Goal: Obtain resource: Obtain resource

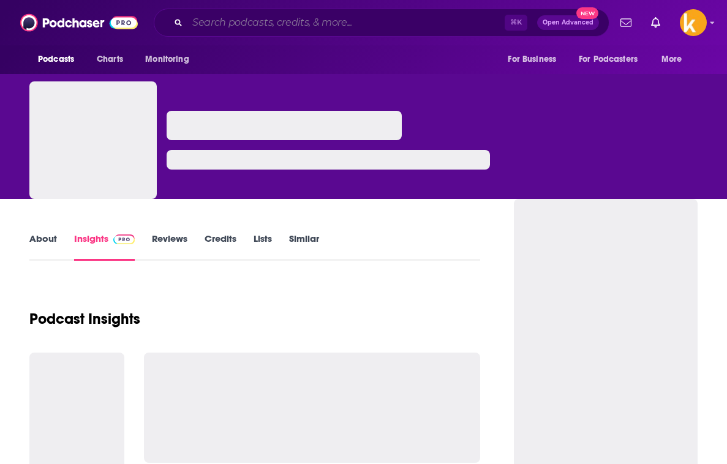
click at [413, 21] on input "Search podcasts, credits, & more..." at bounding box center [345, 23] width 317 height 20
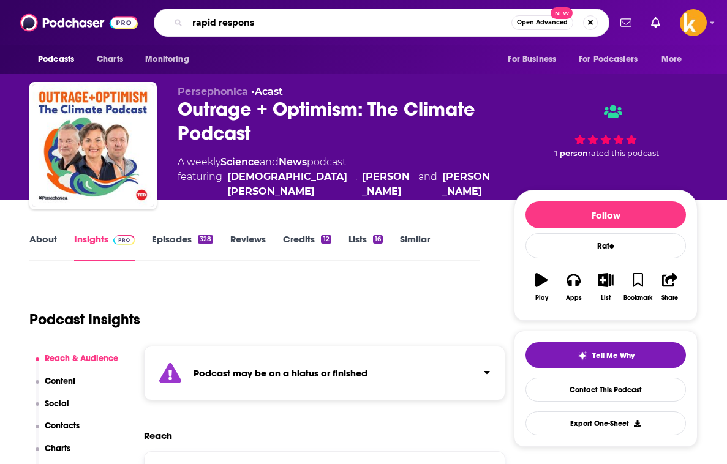
type input "rapid response"
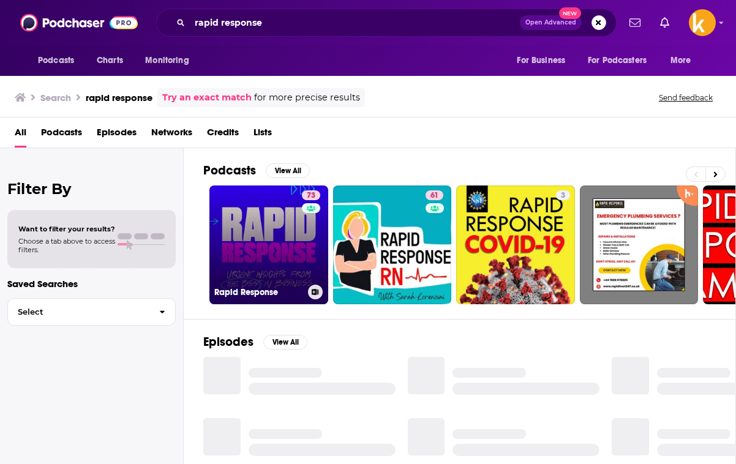
click at [253, 208] on link "73 Rapid Response" at bounding box center [268, 245] width 119 height 119
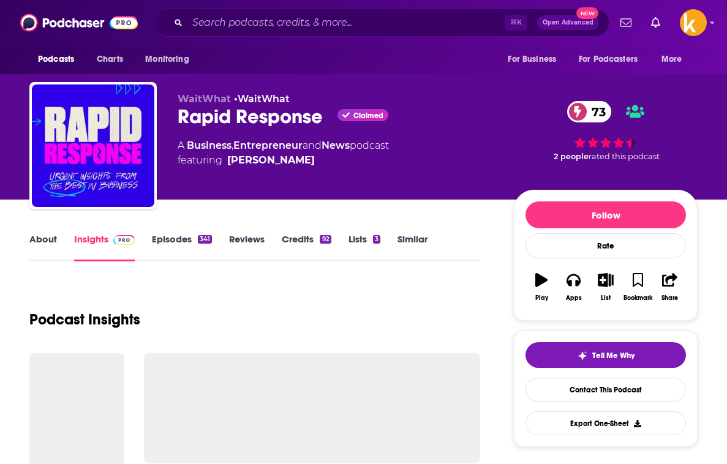
click at [45, 237] on link "About" at bounding box center [43, 247] width 28 height 28
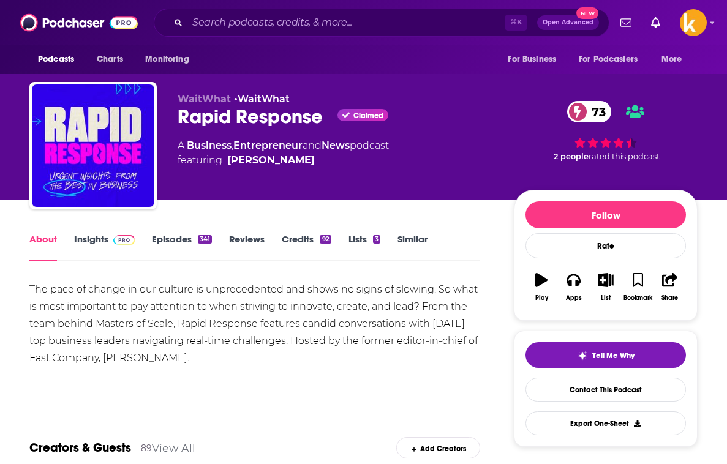
click at [74, 239] on link "Insights" at bounding box center [104, 247] width 61 height 28
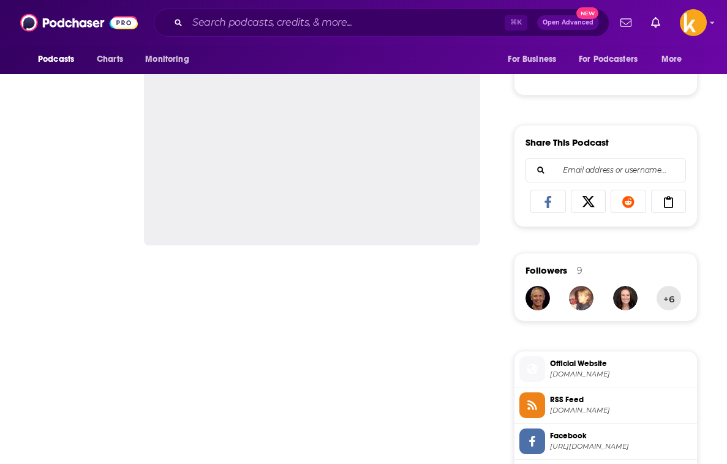
scroll to position [28, 0]
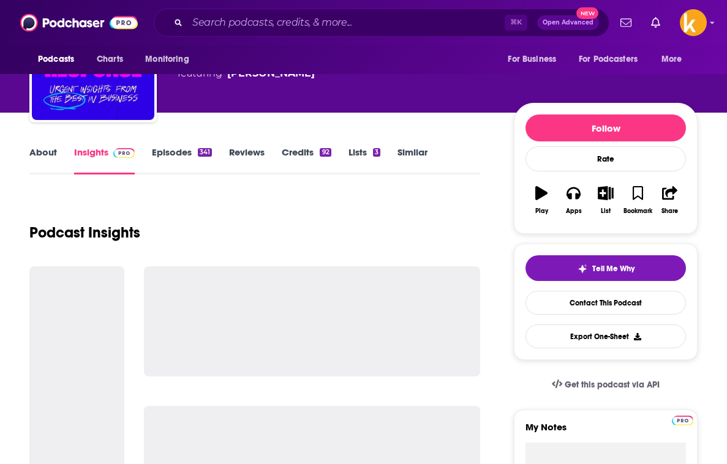
scroll to position [99, 0]
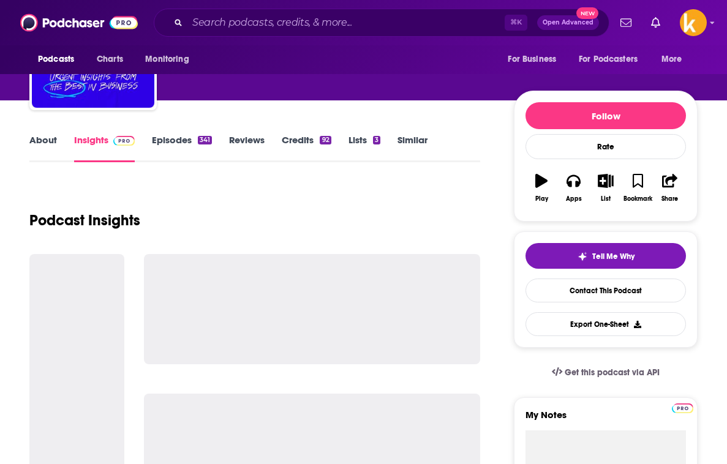
click at [167, 138] on link "Episodes 341" at bounding box center [182, 148] width 60 height 28
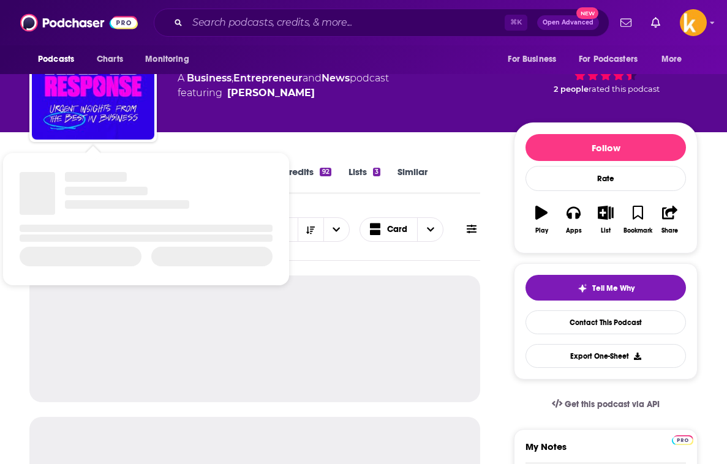
scroll to position [231, 0]
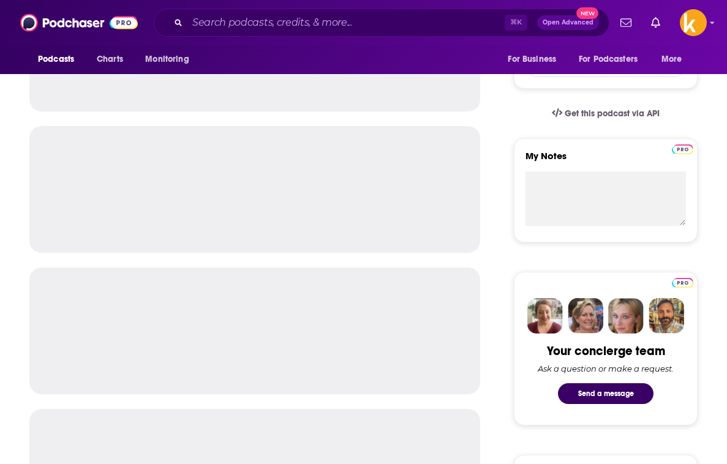
scroll to position [120, 0]
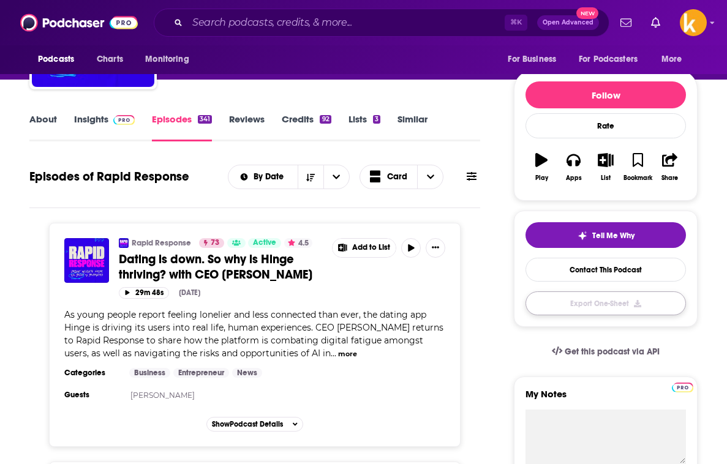
click at [612, 311] on button "Export One-Sheet" at bounding box center [605, 303] width 160 height 24
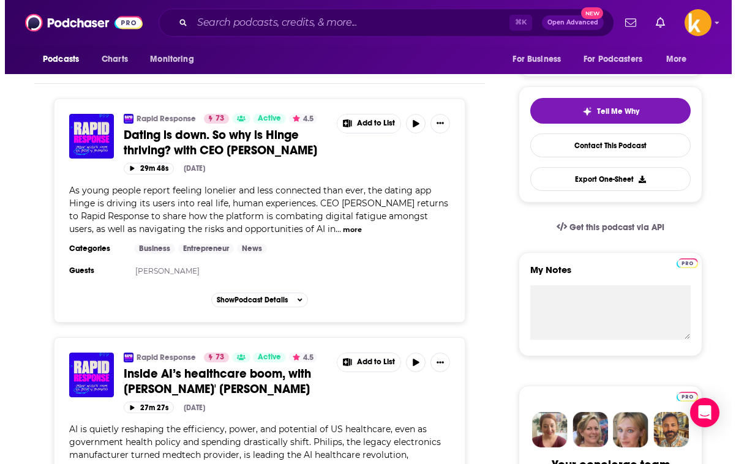
scroll to position [0, 0]
